Goal: Navigation & Orientation: Find specific page/section

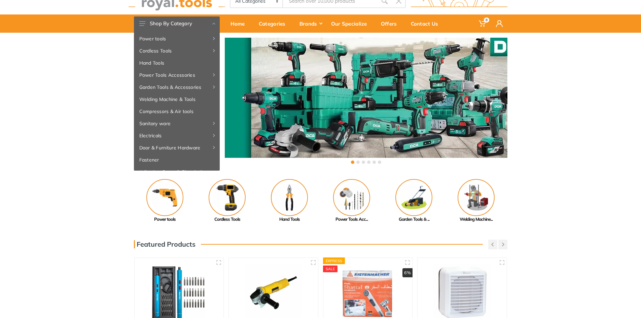
scroll to position [34, 0]
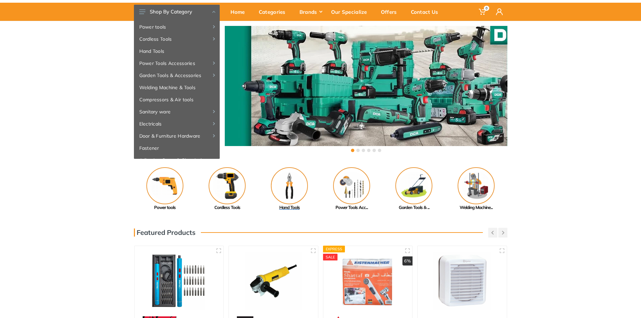
click at [287, 192] on img at bounding box center [289, 185] width 37 height 37
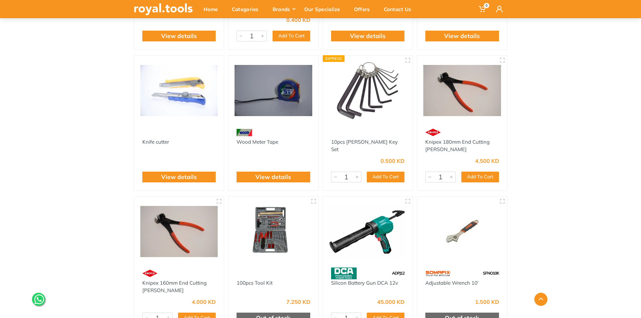
scroll to position [740, 0]
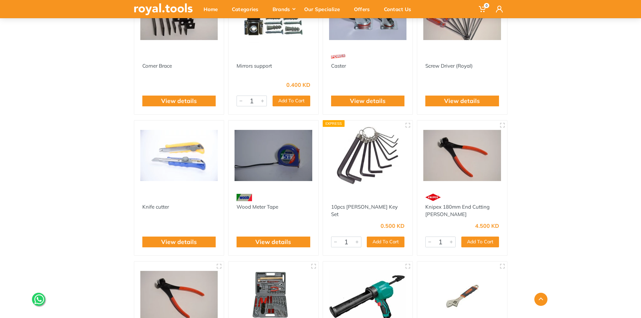
click at [278, 173] on img at bounding box center [273, 155] width 78 height 58
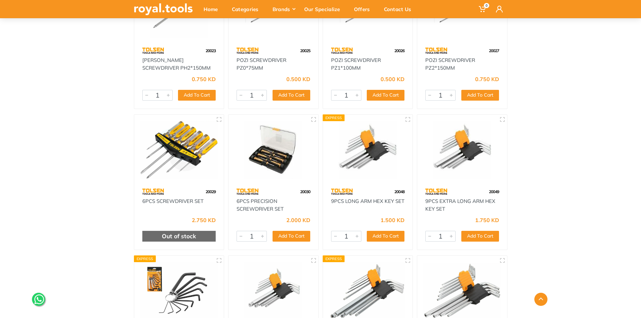
scroll to position [4022, 0]
